Goal: Information Seeking & Learning: Learn about a topic

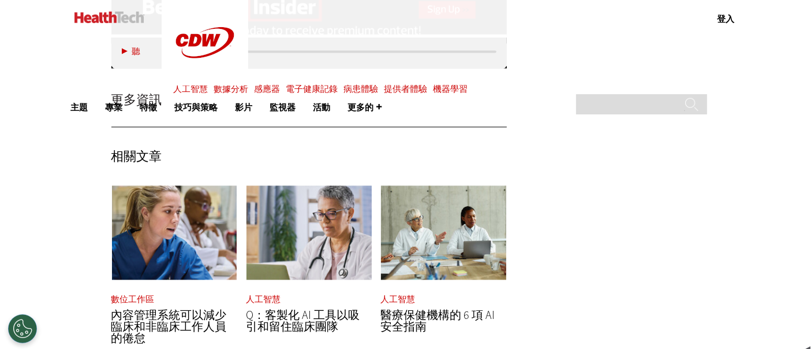
scroll to position [2693, 0]
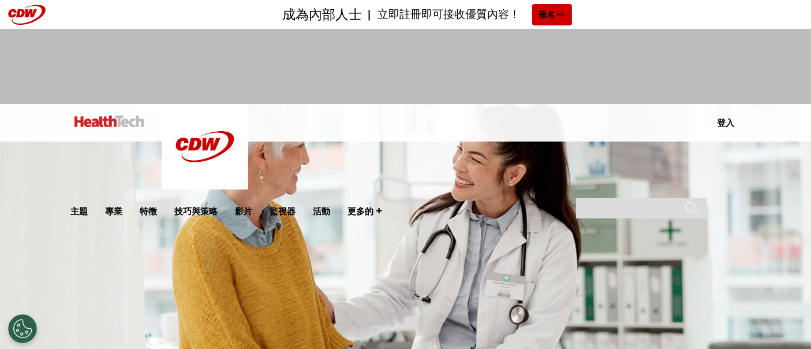
scroll to position [320, 0]
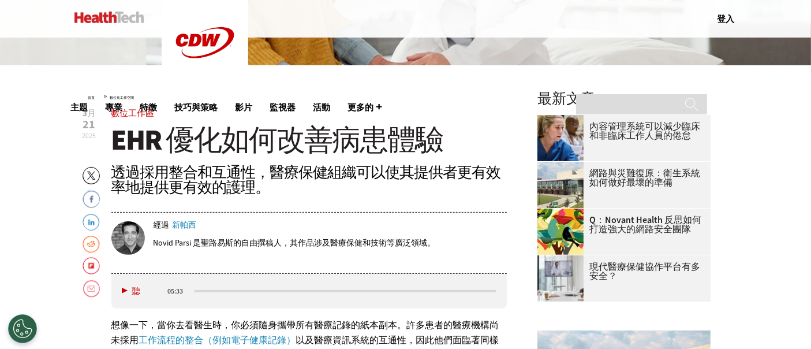
drag, startPoint x: 465, startPoint y: 189, endPoint x: 453, endPoint y: 197, distance: 13.8
click at [463, 190] on div "透過採用整合和互通性，醫療保健組織可以使其提供者更有效率地提供更有效的護理。" at bounding box center [309, 180] width 396 height 30
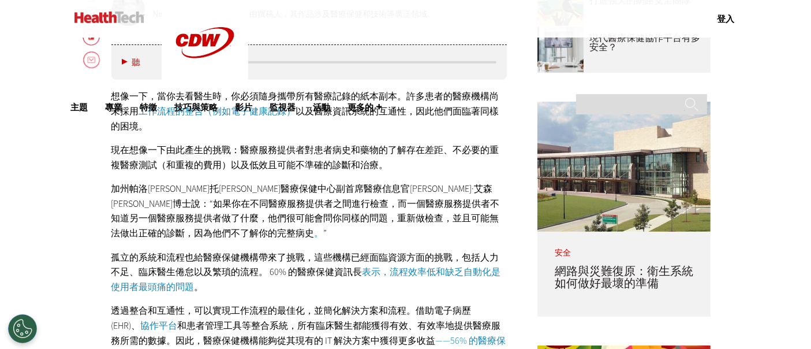
scroll to position [577, 0]
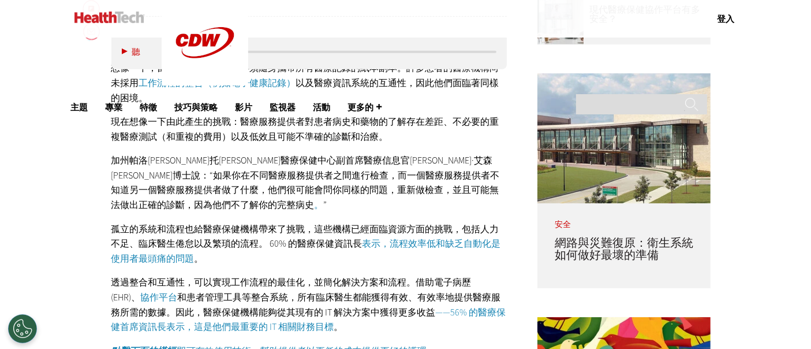
click at [361, 208] on p "加州帕洛阿爾托斯坦福醫療保健中心副首席醫療信息官馬修·艾森伯格博士說：“如果你在不同醫療服務提供者之間進行檢查，而一個醫療服務提供者不知道另一個醫療服務提供者…" at bounding box center [309, 182] width 396 height 59
click at [394, 285] on font "透過整合和互通性，可以實現工作流程的最佳化，並簡化解決方案和流程。借助電子病歷 (EHR)、" at bounding box center [291, 289] width 360 height 27
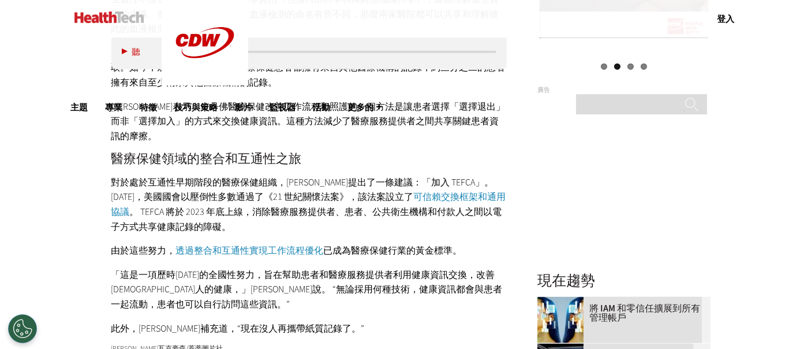
scroll to position [1347, 0]
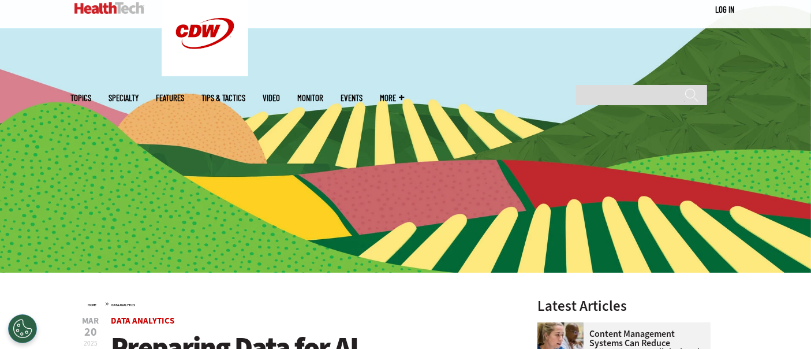
scroll to position [384, 0]
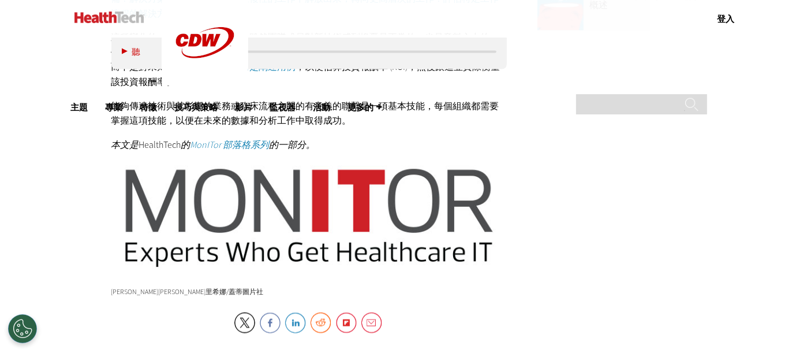
scroll to position [1411, 0]
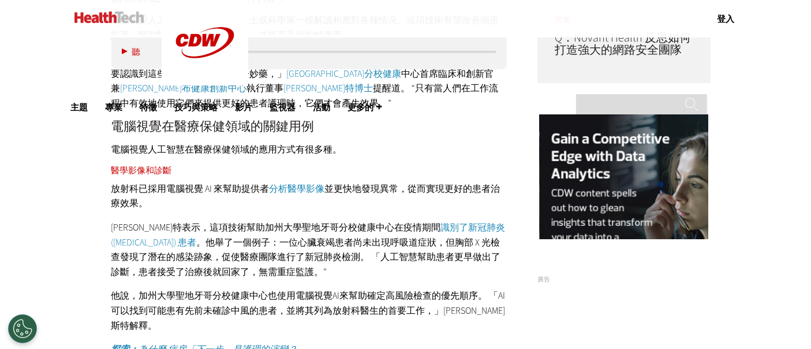
scroll to position [1090, 0]
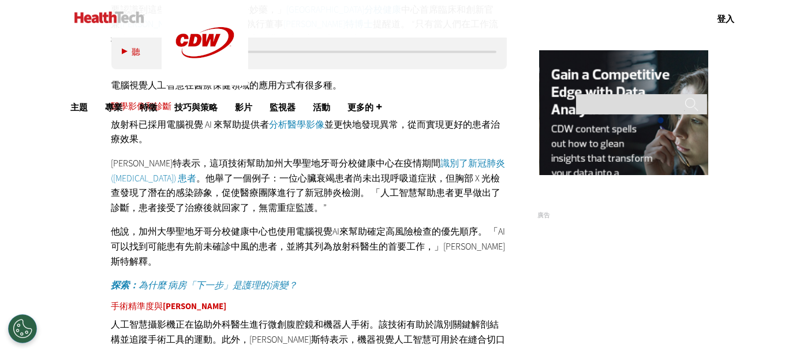
click at [387, 243] on font "他說，加州大學聖地牙哥分校健康中心也使用電腦視覺AI來幫助確定高風險檢查的優先順序。 「AI可以找到可能患有先前未確診中風的患者，並將其列為放射科醫生的首要工…" at bounding box center [308, 246] width 394 height 42
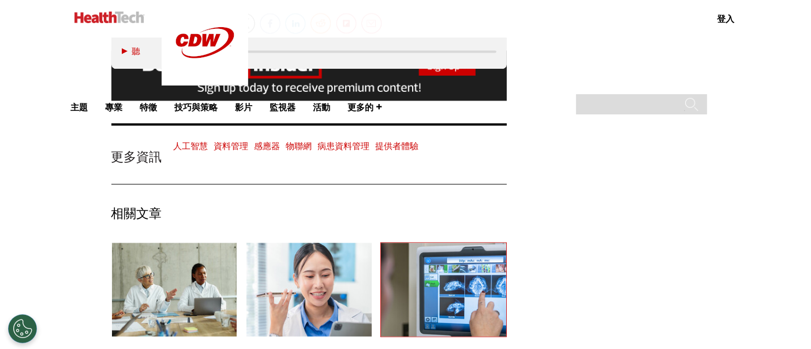
scroll to position [2052, 0]
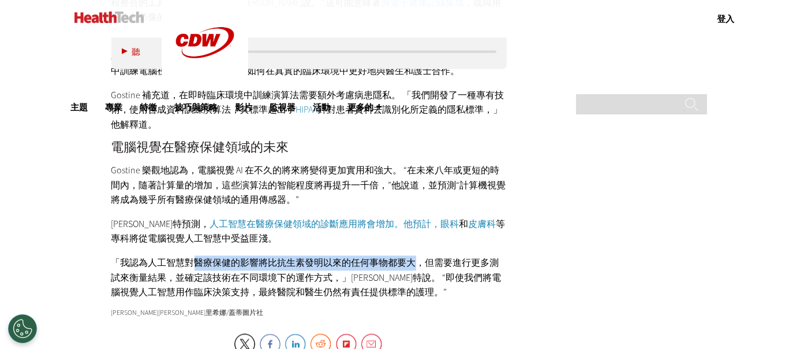
drag, startPoint x: 196, startPoint y: 245, endPoint x: 470, endPoint y: 242, distance: 273.6
click at [431, 257] on font "「我認為人工智慧對醫療保健的影響將比抗生素發明以來的任何事物都要大，但需要進行更多測試來衡量結果，並確定該技術在不同環境下的運作方式，」朗赫斯特說。 “即使我…" at bounding box center [306, 278] width 390 height 42
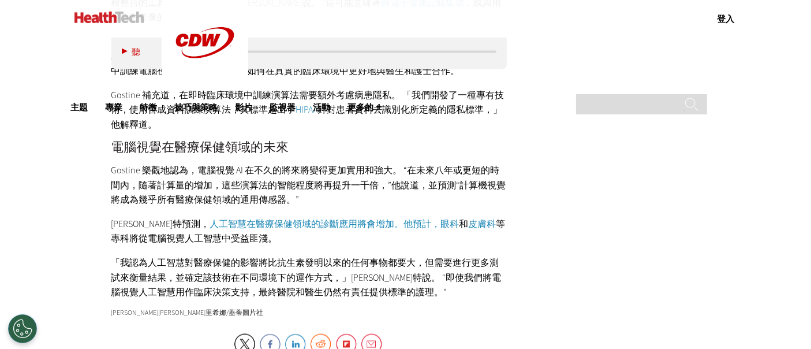
click at [473, 257] on font "「我認為人工智慧對醫療保健的影響將比抗生素發明以來的任何事物都要大，但需要進行更多測試來衡量結果，並確定該技術在不同環境下的運作方式，」朗赫斯特說。 “即使我…" at bounding box center [306, 278] width 390 height 42
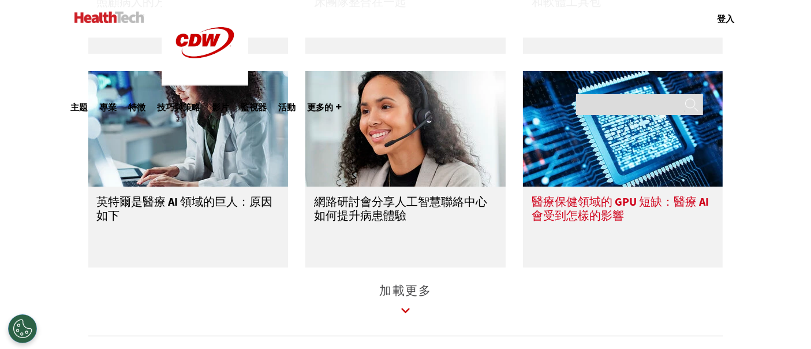
scroll to position [8658, 0]
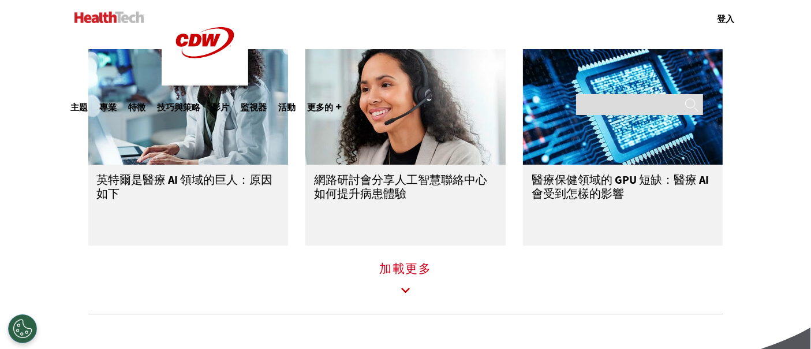
click at [410, 276] on font "加載更多" at bounding box center [405, 268] width 53 height 16
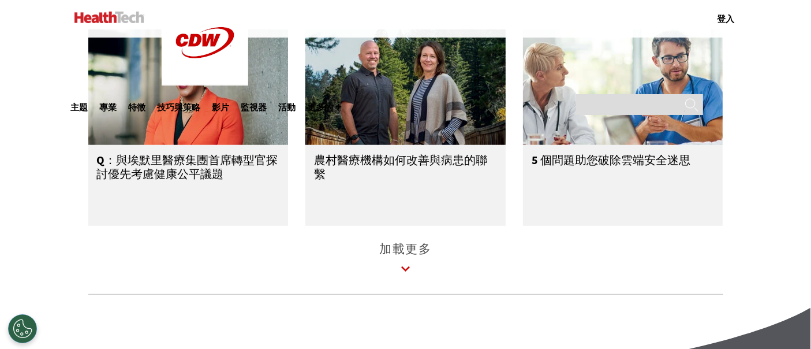
scroll to position [9363, 0]
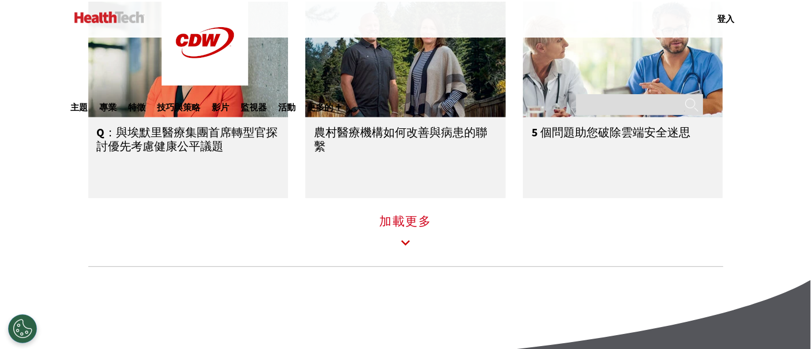
click at [410, 229] on font "加載更多" at bounding box center [405, 221] width 53 height 16
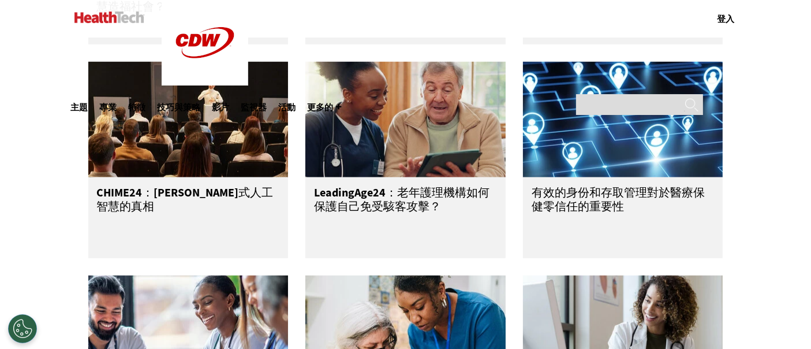
scroll to position [9556, 0]
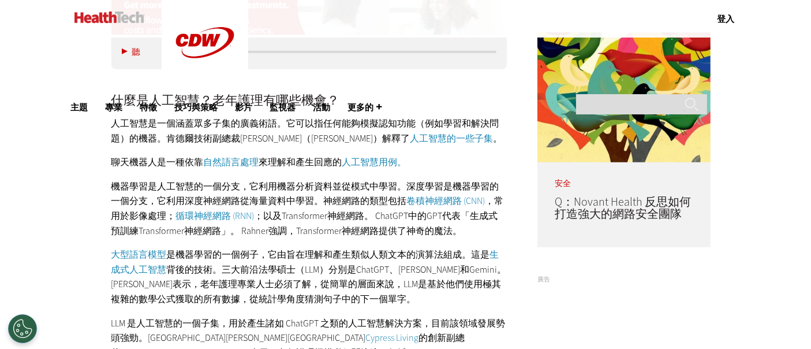
scroll to position [833, 0]
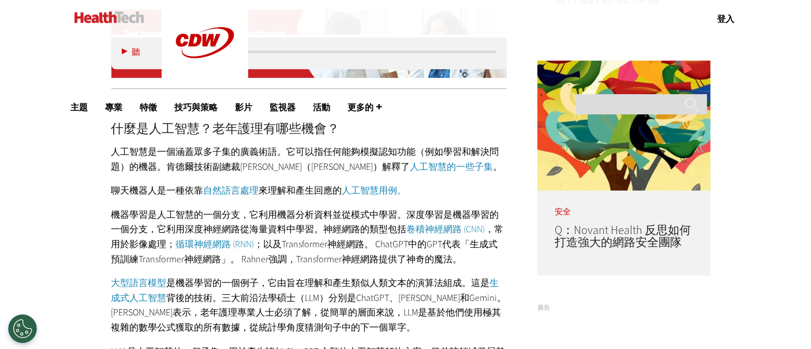
click at [333, 220] on p "機器學習是人工智慧的一個分支，它利用機器分析資料並從模式中學習。深度學習是機器學習的一個分支，它利用深度神經網路從海量資料中學習。神經網路的類型包括 卷積神經…" at bounding box center [309, 236] width 396 height 59
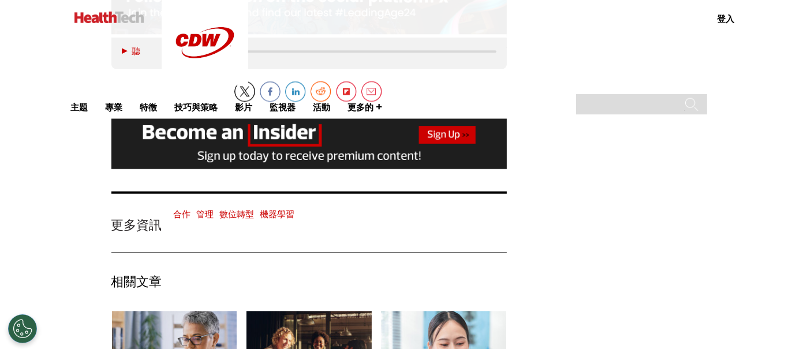
scroll to position [2886, 0]
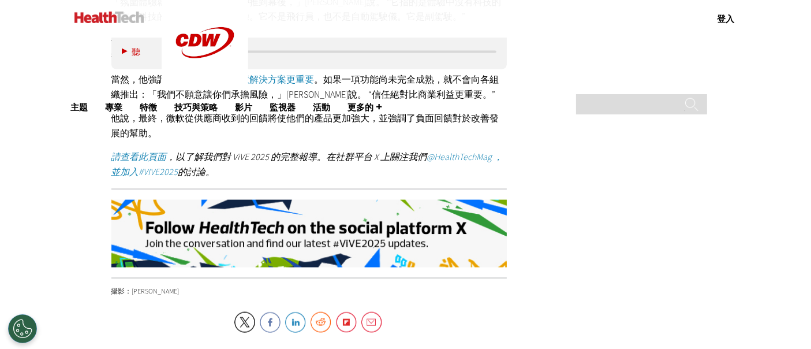
scroll to position [1924, 0]
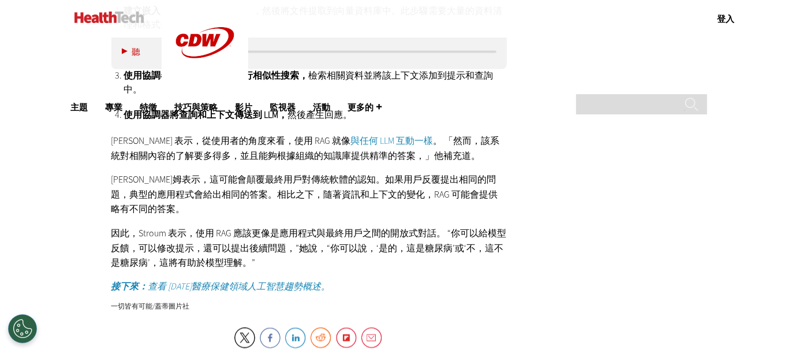
scroll to position [1924, 0]
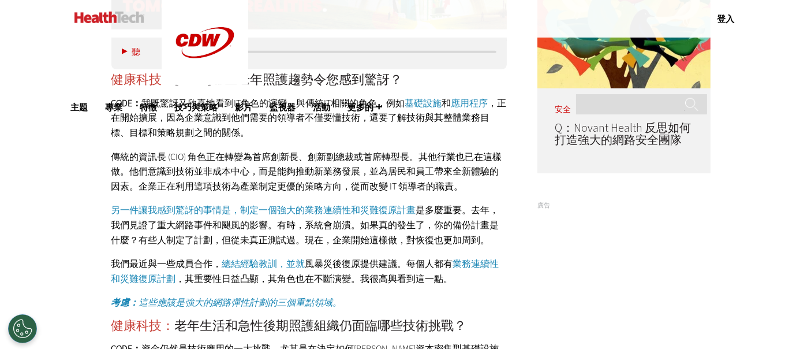
scroll to position [962, 0]
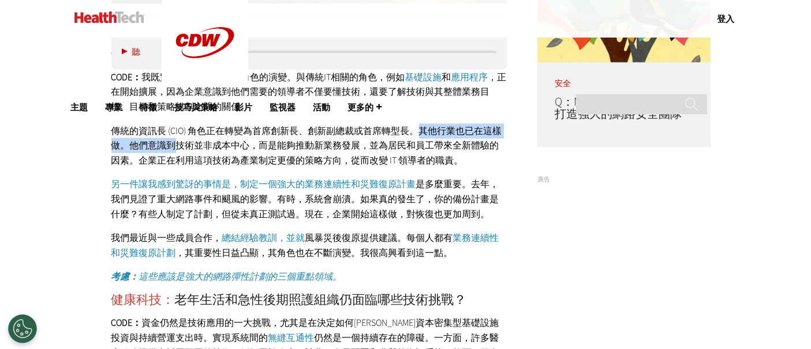
drag, startPoint x: 189, startPoint y: 108, endPoint x: 431, endPoint y: 117, distance: 242.0
click at [427, 125] on font "傳統的資訊長 (CIO) 角色正在轉變為首席創新長、創新副總裁或首席轉型長。其他行業也已在這樣做。他們意識到技術並非成本中心，而是能夠推動新業務發展，並為居民…" at bounding box center [306, 146] width 391 height 42
click at [431, 125] on font "傳統的資訊長 (CIO) 角色正在轉變為首席創新長、創新副總裁或首席轉型長。其他行業也已在這樣做。他們意識到技術並非成本中心，而是能夠推動新業務發展，並為居民…" at bounding box center [306, 146] width 391 height 42
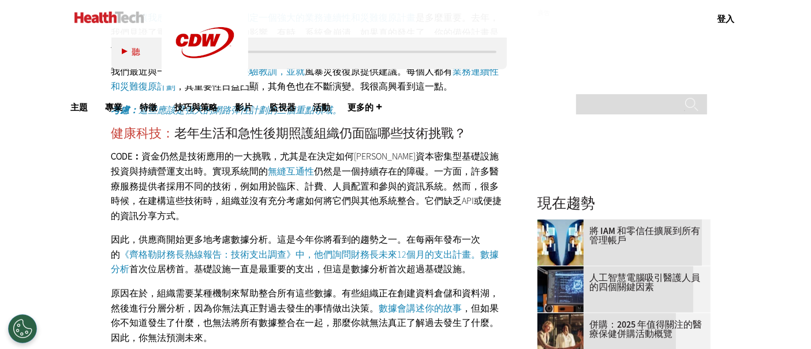
scroll to position [1154, 0]
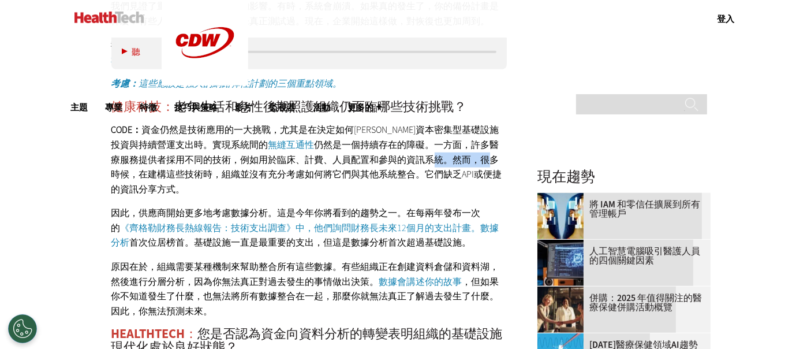
drag, startPoint x: 393, startPoint y: 124, endPoint x: 443, endPoint y: 128, distance: 51.0
click at [443, 139] on font "仍然是一個持續存在的障礙。一方面，許多醫療服務提供者採用不同的技術，例如用於臨床、計費、人員配置和參與的資訊系統。然而，很多時候，在建構這些技術時，組織並沒有…" at bounding box center [306, 167] width 391 height 57
click at [448, 139] on font "仍然是一個持續存在的障礙。一方面，許多醫療服務提供者採用不同的技術，例如用於臨床、計費、人員配置和參與的資訊系統。然而，很多時候，在建構這些技術時，組織並沒有…" at bounding box center [306, 167] width 391 height 57
click at [315, 260] on font "原因在於，組織需要某種機制來幫助整合所有這些數據。有些組織正在創建資料倉儲和資料湖，然後進行分層分析，因為你無法真正對過去發生的事情做出決策。" at bounding box center [305, 273] width 388 height 27
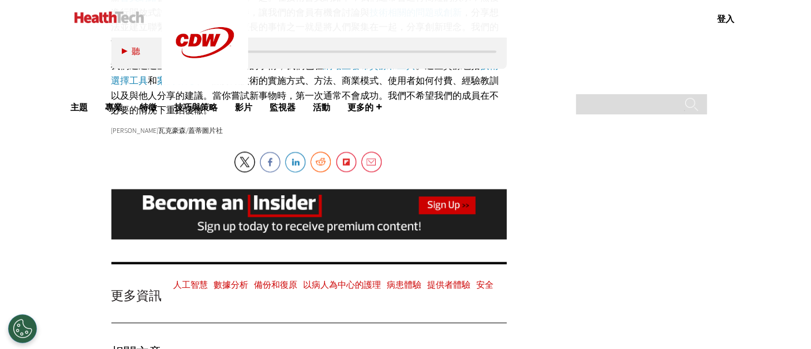
scroll to position [2565, 0]
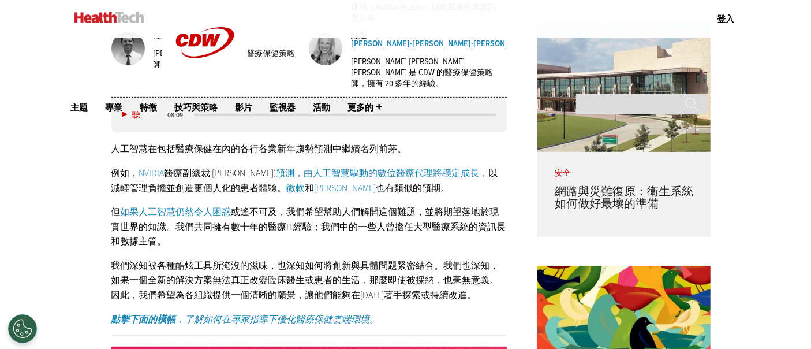
scroll to position [641, 0]
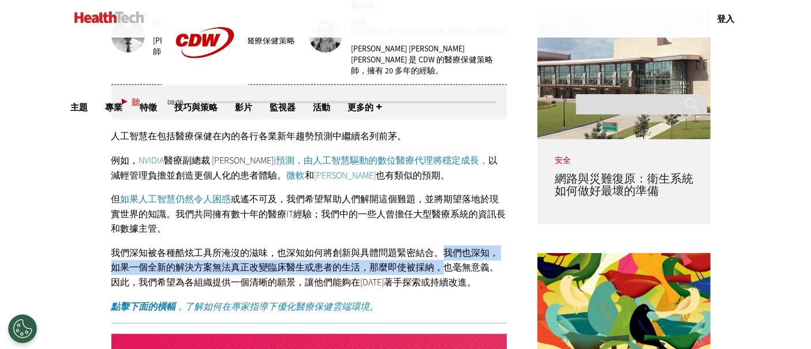
click at [442, 245] on p "我們深知被各種酷炫工具所淹沒的滋味，也深知如何將創新與具體問題緊密結合。我們也深知，如果一個全新的解決方案無法真正改變臨床醫生或患者的生活，那麼即使被採納，也…" at bounding box center [309, 267] width 396 height 44
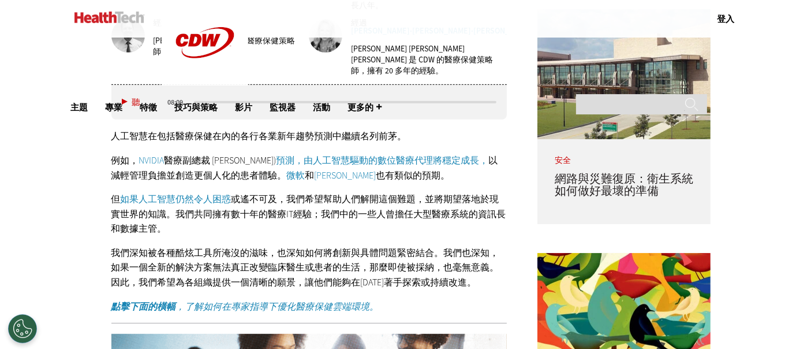
click at [364, 204] on p "但 如果人工智慧仍然令人困惑 或遙不可及，我們希望幫助人們解開這個難題，並將期望落地於現實世界的知識。我們共同擁有數十年的醫療IT經驗；我們中的一些人曾擔任大…" at bounding box center [309, 214] width 396 height 44
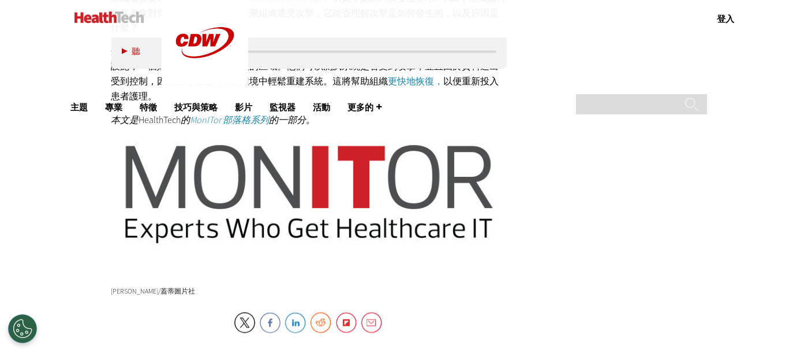
scroll to position [2309, 0]
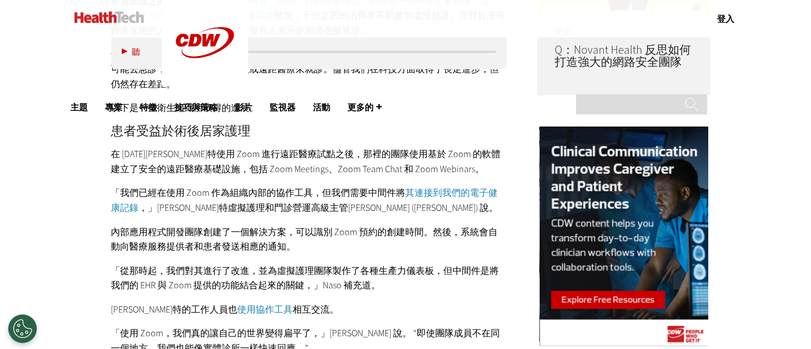
scroll to position [1090, 0]
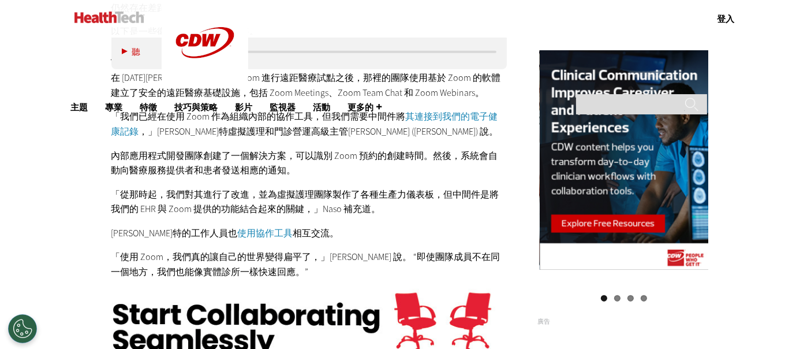
click at [338, 226] on p "[PERSON_NAME]特的工作人員也 使用協作工具 相互交流。" at bounding box center [309, 233] width 396 height 15
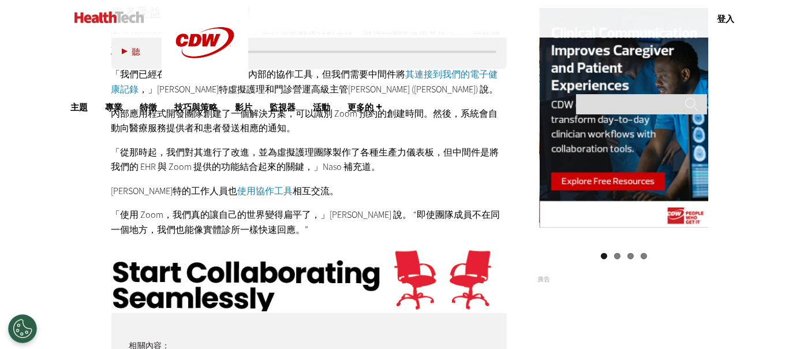
scroll to position [1154, 0]
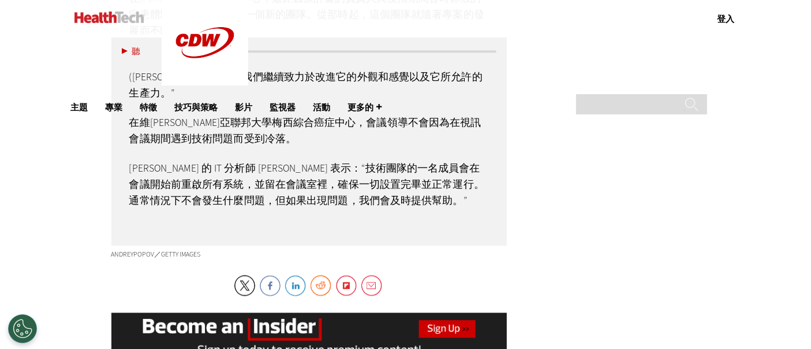
scroll to position [3078, 0]
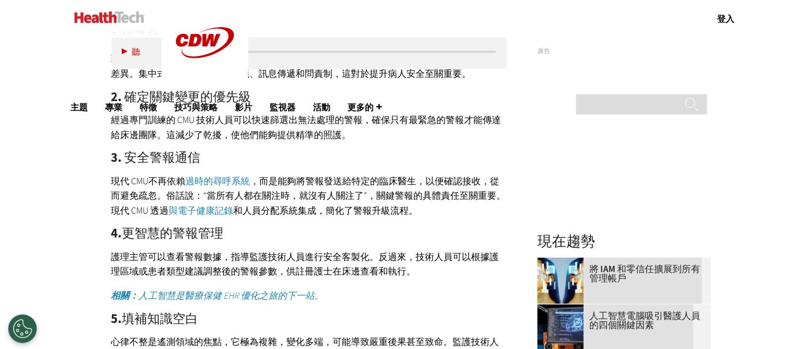
scroll to position [1411, 0]
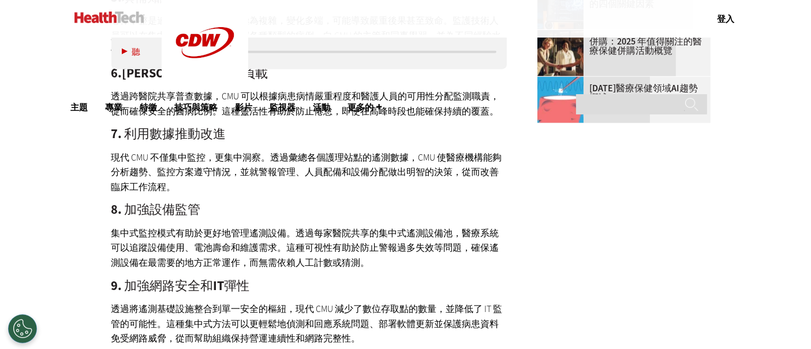
click at [432, 272] on div "1.標準化和一致性 現代中央醫療單元 (CMU) 旨在統一各醫院的監控，減少病患觀察方式以及團隊應對關鍵事件方式的差異。集中式樞紐支持一致的協議、訊息傳遞和問…" at bounding box center [309, 72] width 396 height 776
